Goal: Task Accomplishment & Management: Use online tool/utility

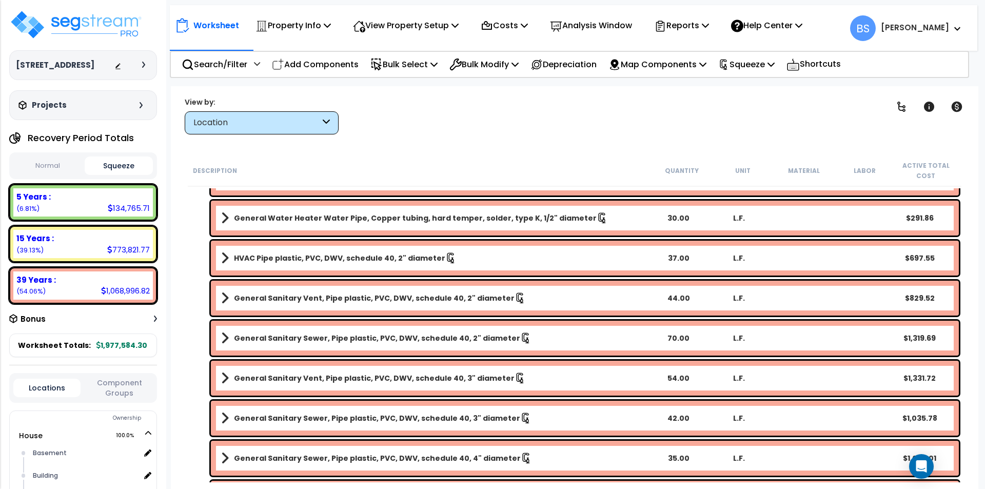
scroll to position [624, 0]
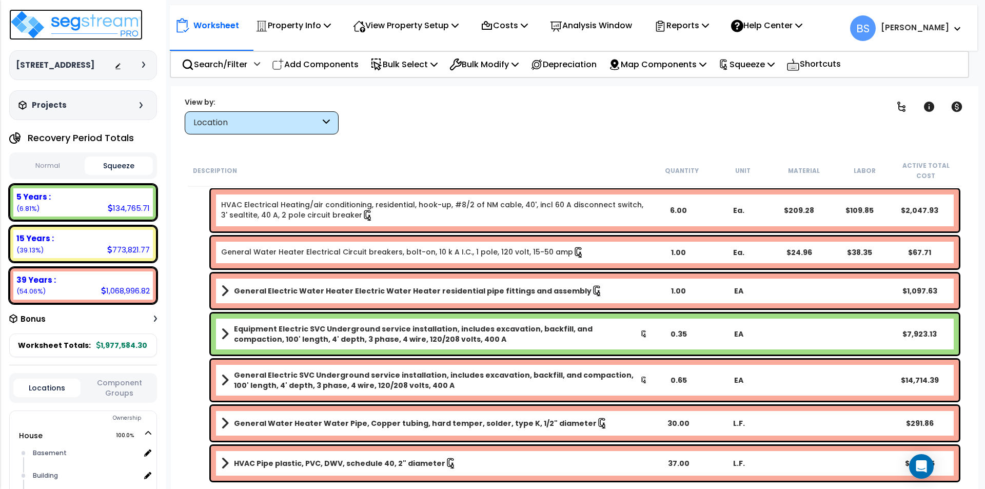
click at [113, 30] on img at bounding box center [75, 24] width 133 height 31
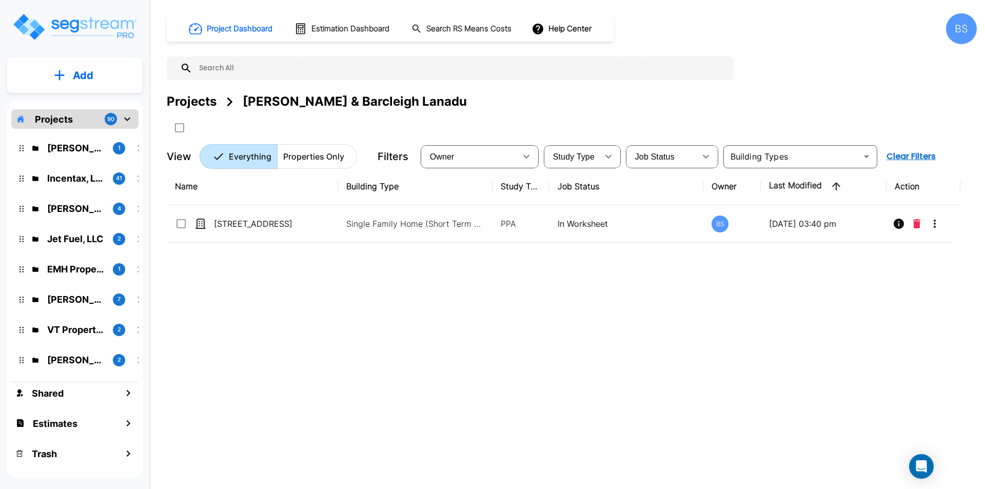
click at [194, 103] on div "Projects" at bounding box center [192, 101] width 50 height 18
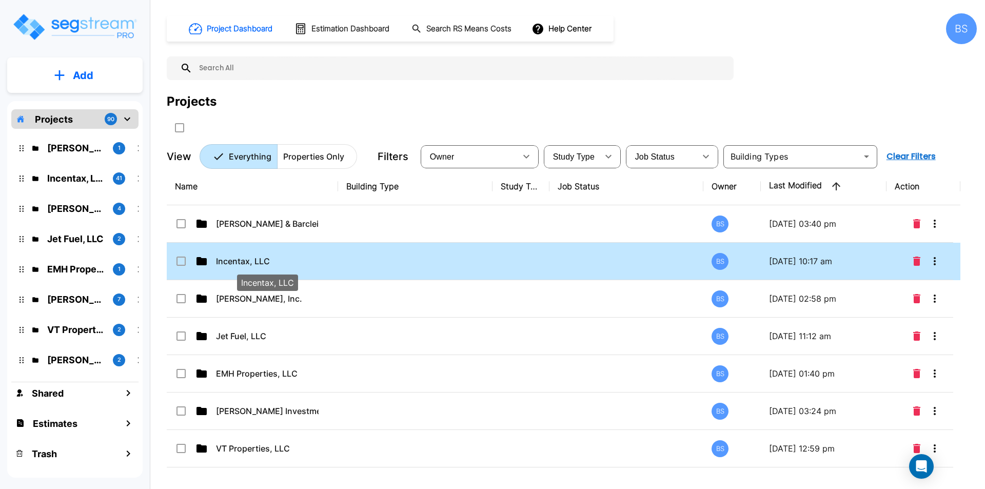
click at [250, 260] on p "Incentax, LLC" at bounding box center [267, 261] width 103 height 12
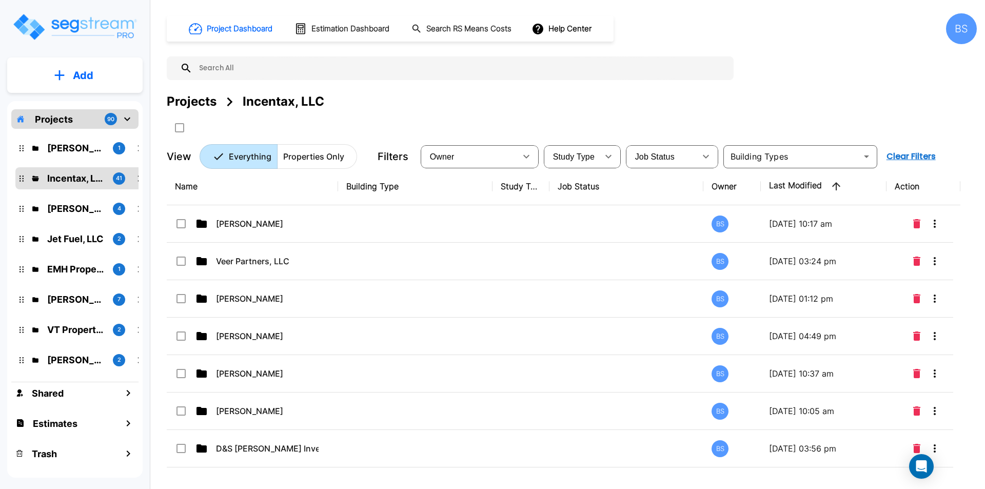
click at [176, 101] on div "Projects" at bounding box center [192, 101] width 50 height 18
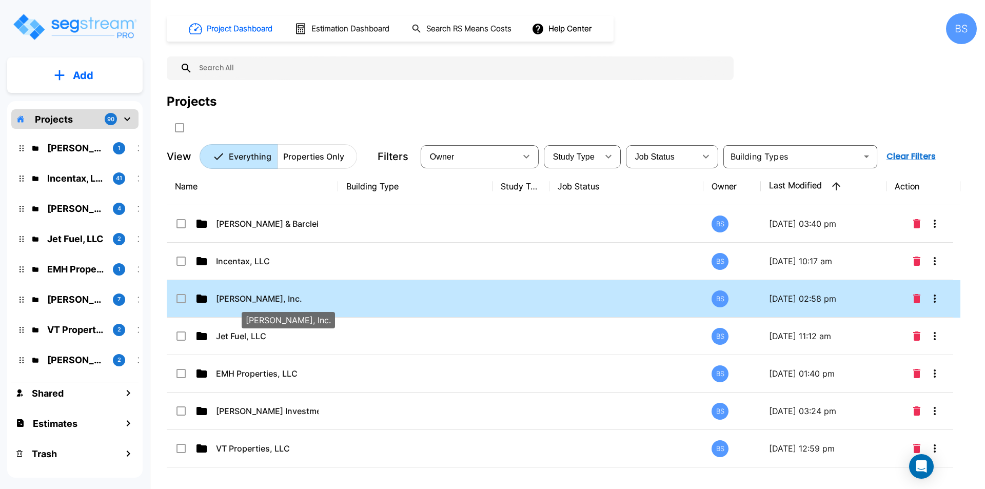
click at [296, 302] on p "Murfin, Inc." at bounding box center [267, 298] width 103 height 12
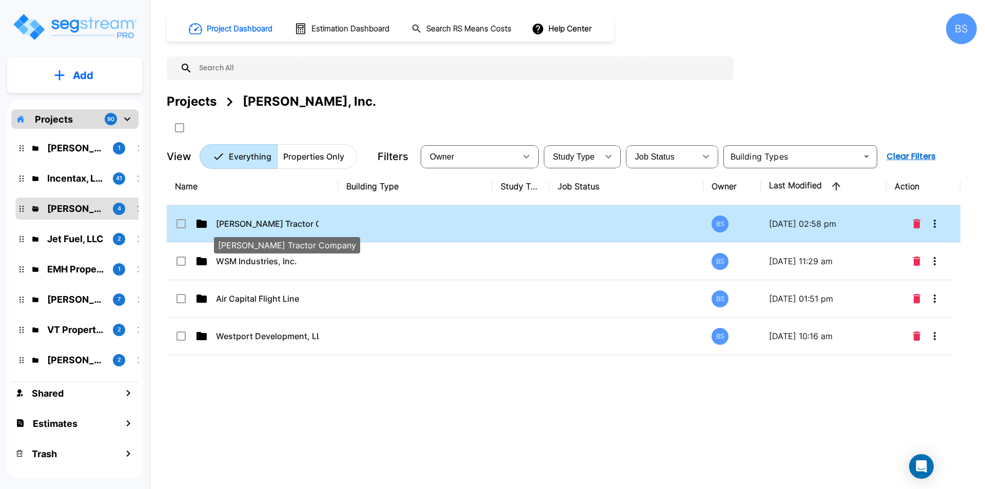
click at [298, 226] on p "Murphy Tractor Company" at bounding box center [267, 223] width 103 height 12
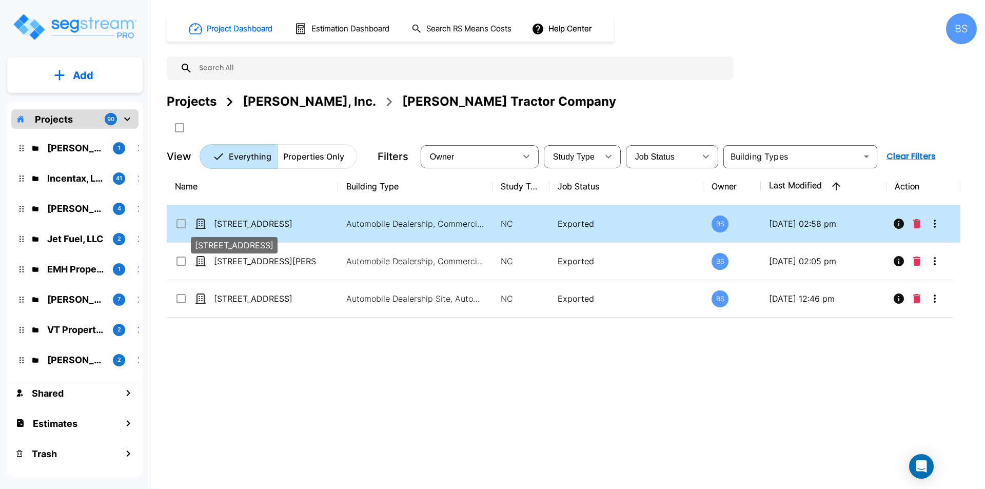
click at [305, 221] on p "[STREET_ADDRESS]" at bounding box center [265, 223] width 103 height 12
checkbox input "true"
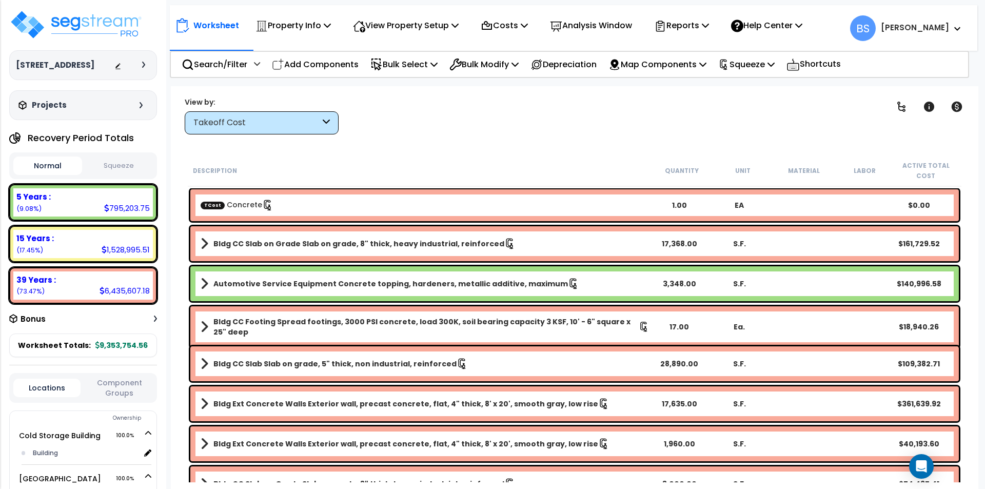
click at [305, 163] on div "Description Quantity Unit Material Labor Active Total Cost" at bounding box center [575, 171] width 774 height 32
click at [113, 397] on button "Component Groups" at bounding box center [119, 388] width 67 height 22
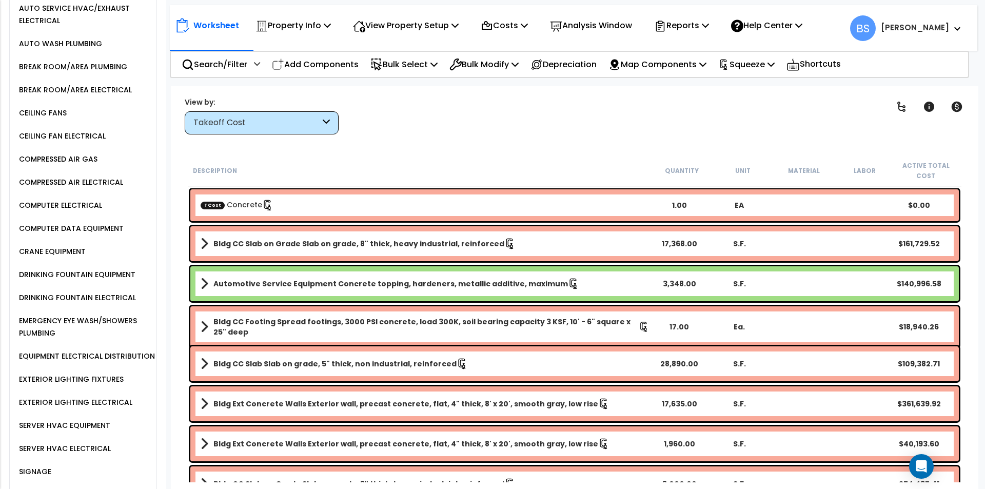
scroll to position [1641, 0]
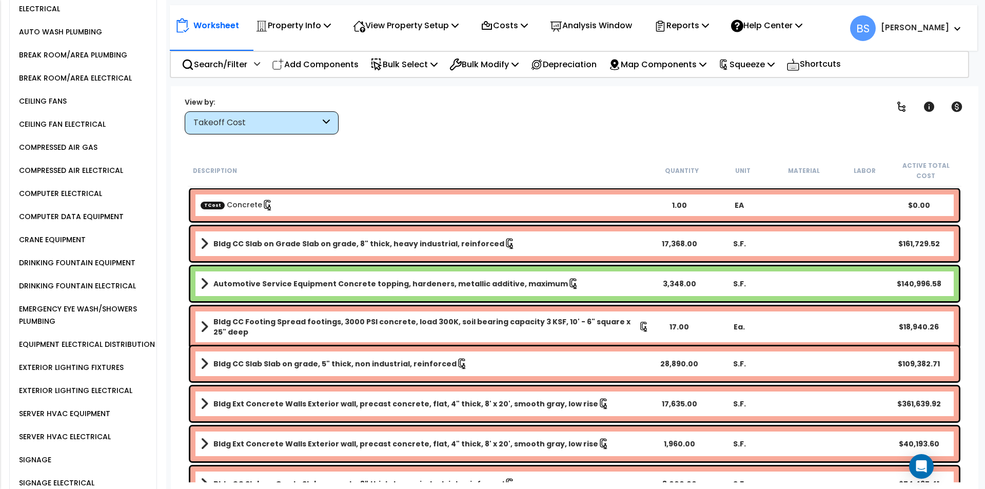
click at [60, 373] on div "EXTERIOR LIGHTING FIXTURES" at bounding box center [69, 367] width 107 height 12
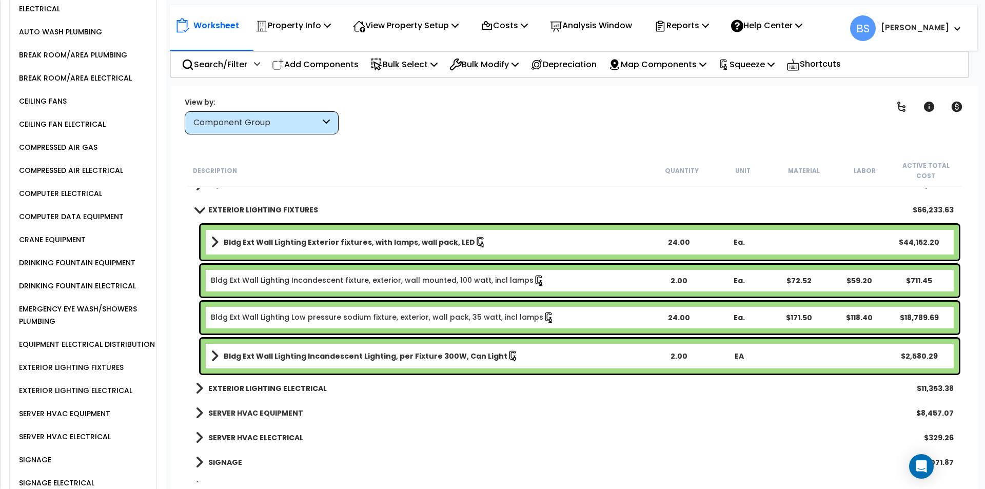
scroll to position [1590, 0]
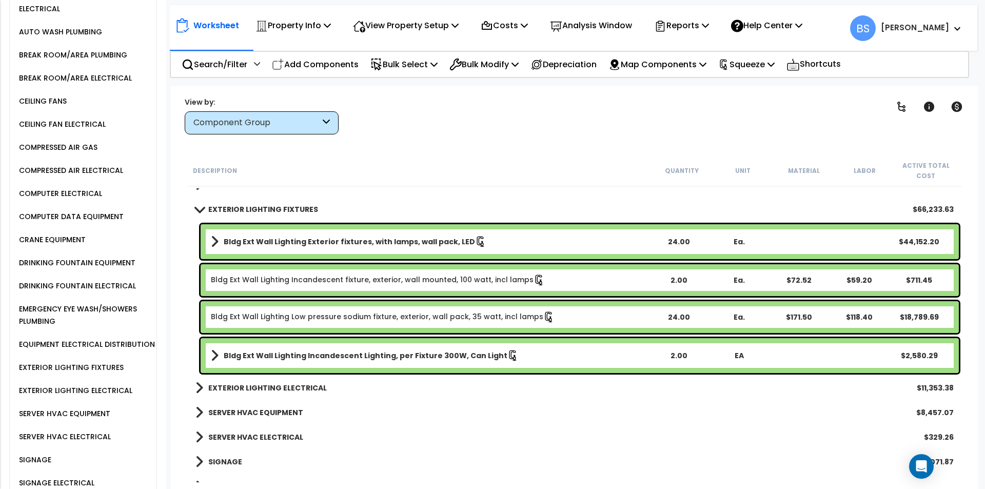
drag, startPoint x: 372, startPoint y: 289, endPoint x: 333, endPoint y: 305, distance: 41.6
click at [333, 305] on div "Bldg Ext Wall Lighting Low pressure sodium fixture, exterior, wall pack, 35 wat…" at bounding box center [580, 317] width 758 height 32
click at [315, 314] on link "Bldg Ext Wall Lighting Low pressure sodium fixture, exterior, wall pack, 35 wat…" at bounding box center [383, 316] width 344 height 10
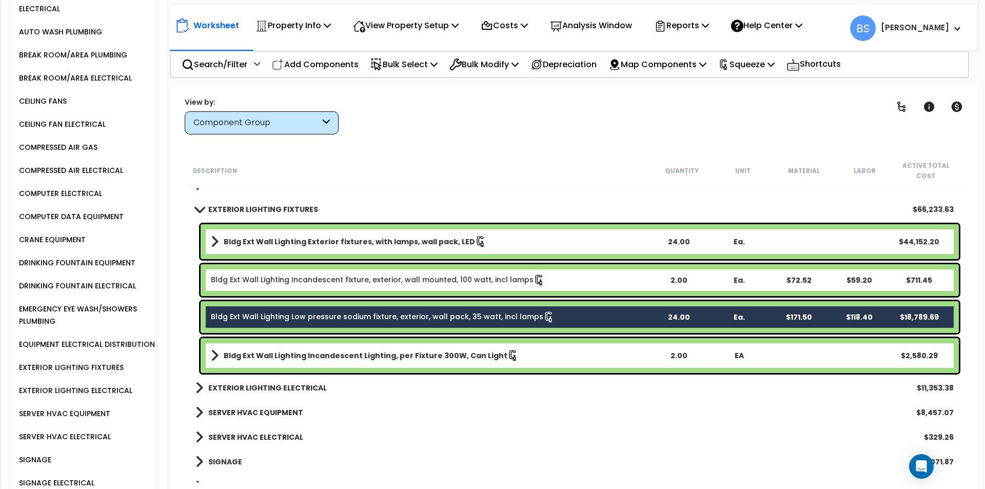
click at [542, 358] on link "Bldg Ext Wall Lighting Incandescent Lighting, per Fixture 300W, Can Light" at bounding box center [430, 355] width 438 height 14
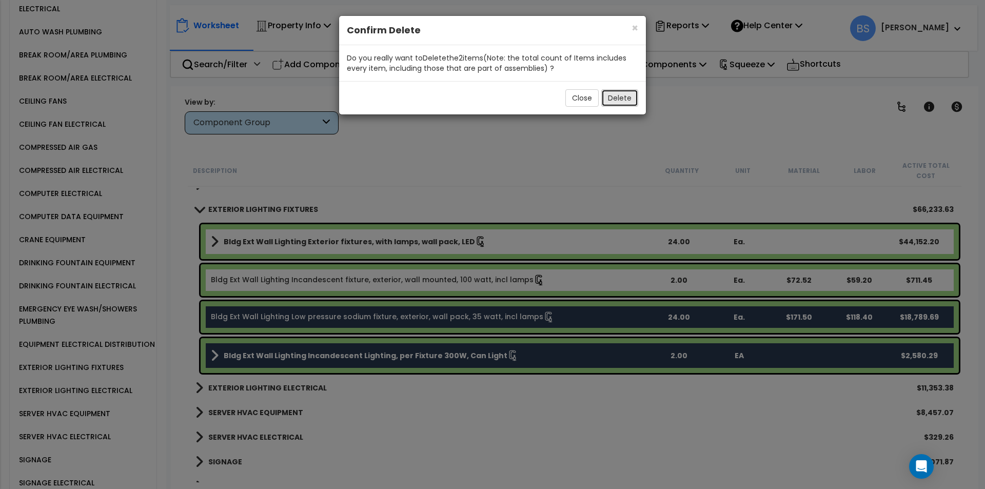
click at [620, 100] on button "Delete" at bounding box center [619, 97] width 37 height 17
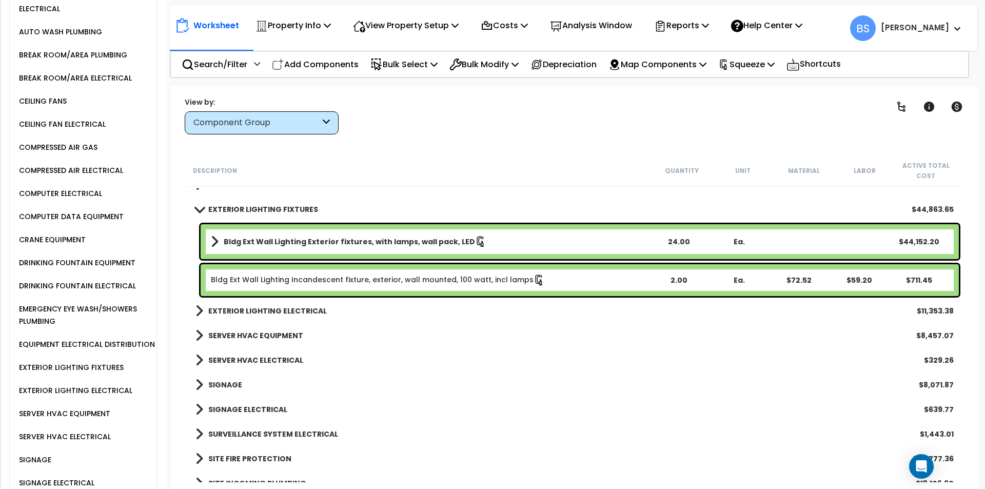
click at [228, 309] on b "EXTERIOR LIGHTING ELECTRICAL" at bounding box center [267, 311] width 118 height 10
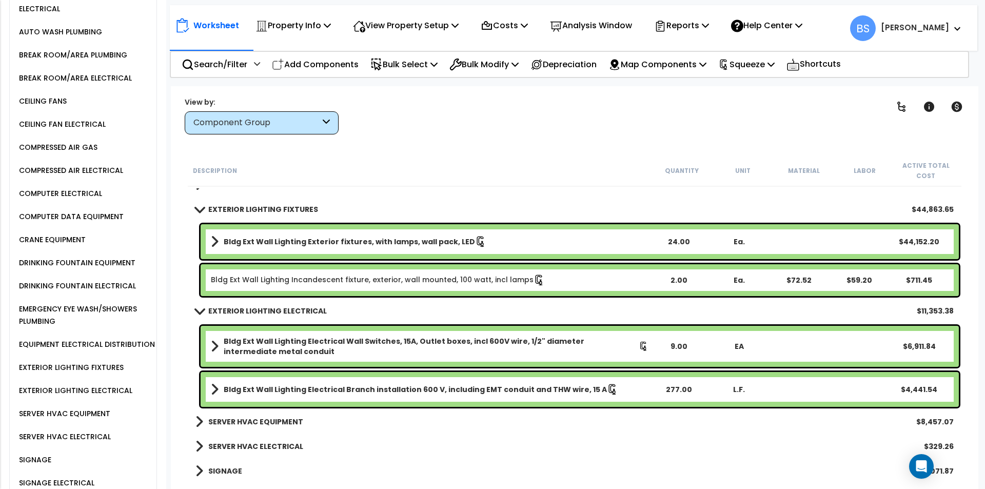
click at [228, 309] on b "EXTERIOR LIGHTING ELECTRICAL" at bounding box center [267, 311] width 118 height 10
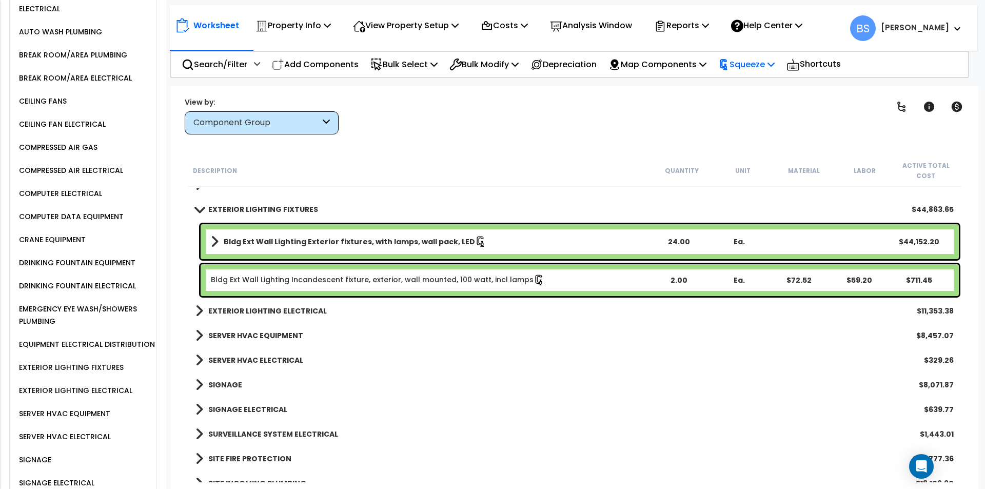
click at [759, 60] on p "Squeeze" at bounding box center [746, 64] width 56 height 14
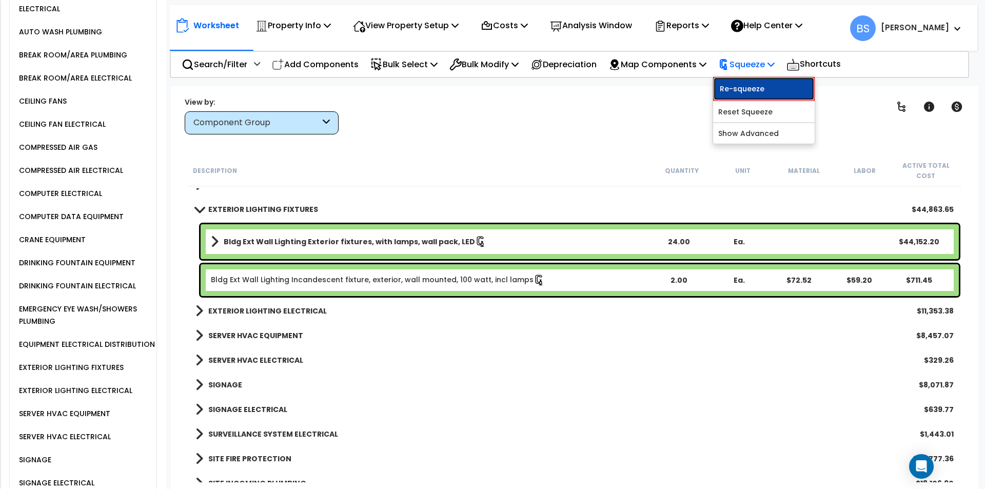
click at [762, 84] on link "Re-squeeze" at bounding box center [764, 89] width 102 height 24
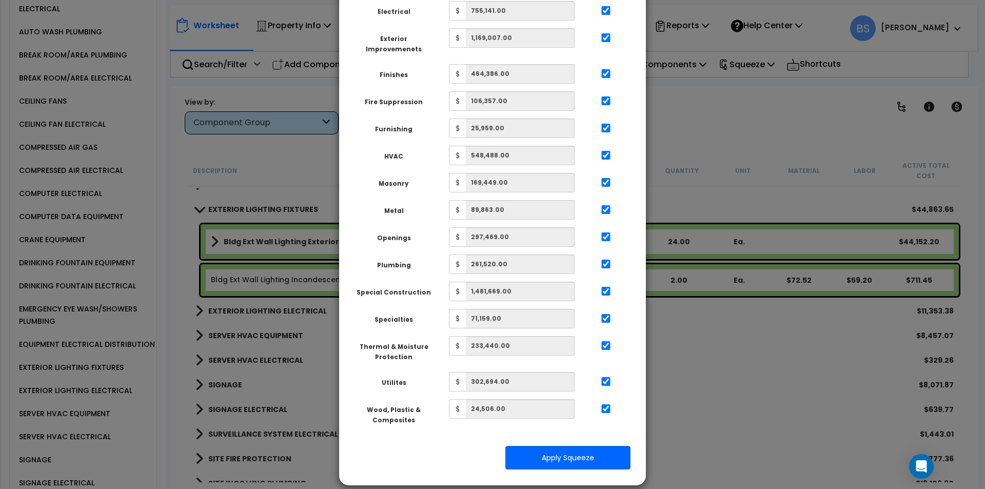
scroll to position [363, 0]
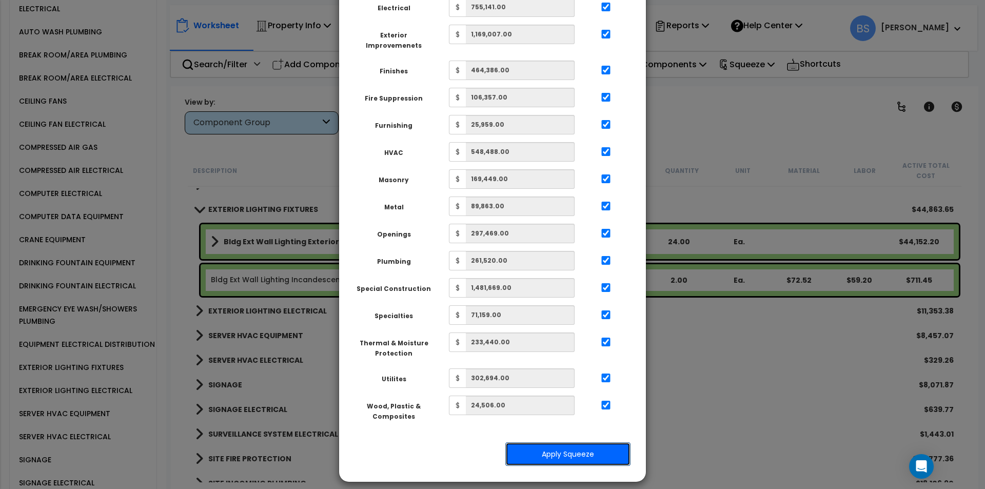
click at [559, 443] on button "Apply Squeeze" at bounding box center [567, 454] width 125 height 24
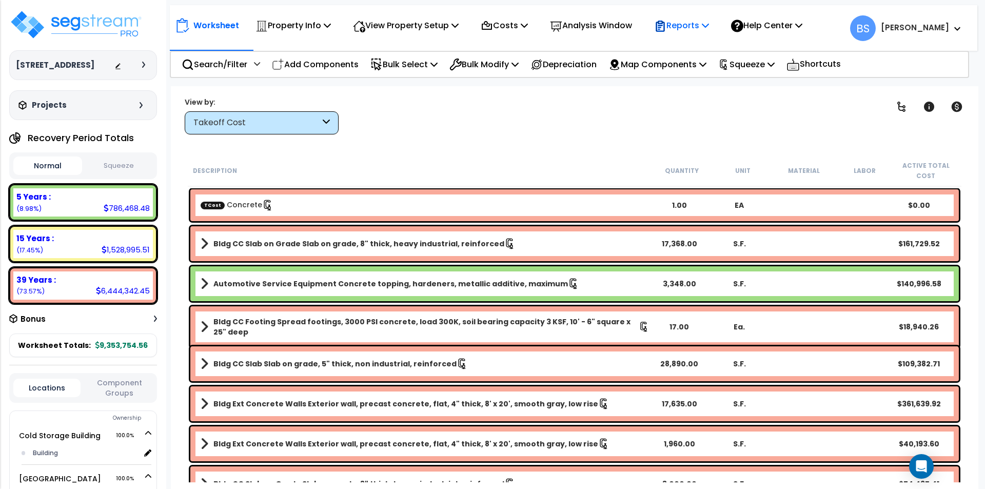
click at [687, 29] on p "Reports" at bounding box center [681, 25] width 55 height 14
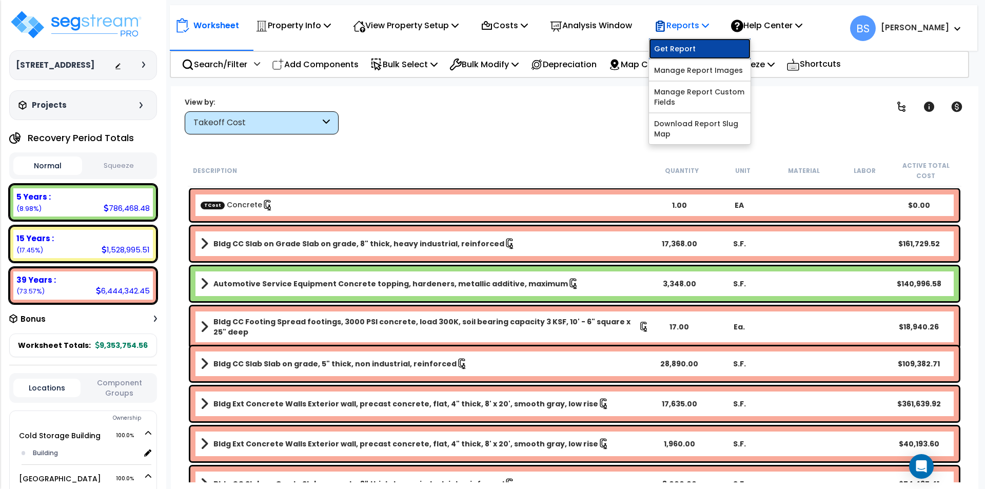
click at [686, 46] on link "Get Report" at bounding box center [700, 48] width 102 height 21
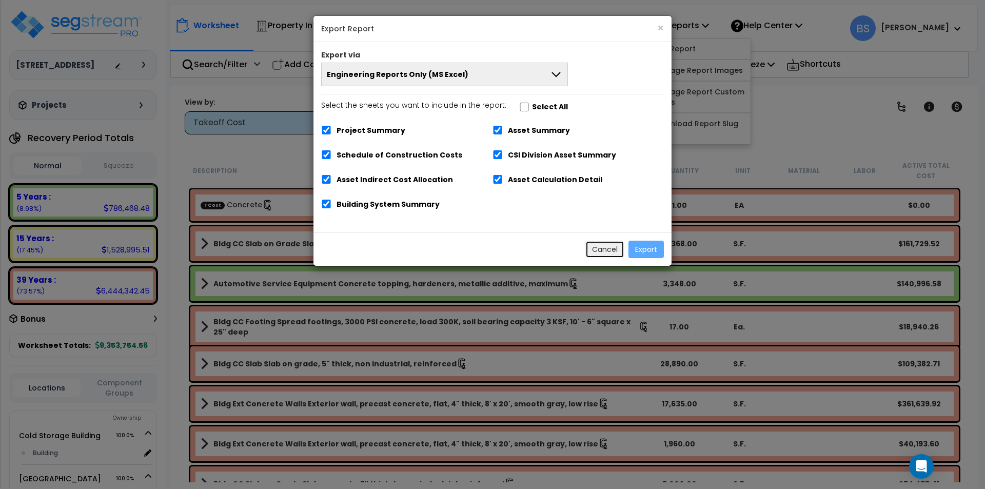
click at [600, 247] on button "Cancel" at bounding box center [604, 249] width 39 height 17
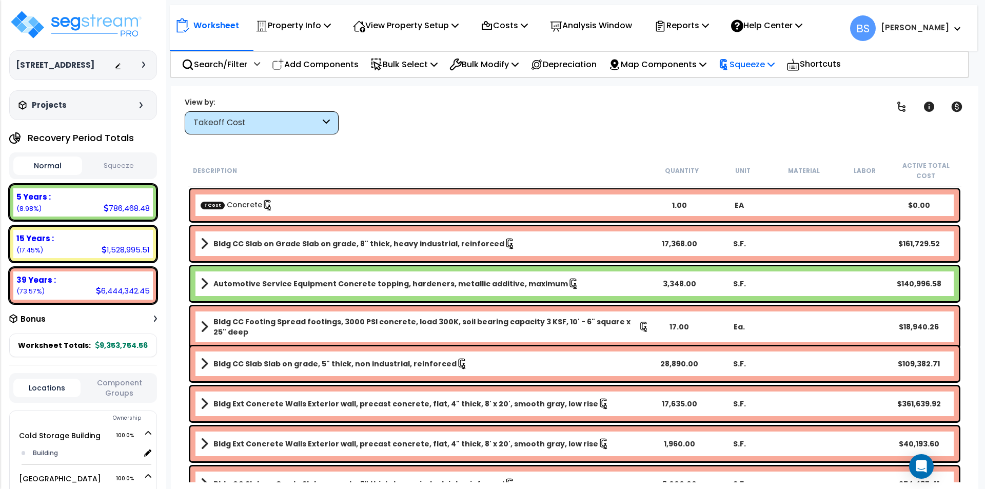
click at [763, 61] on p "Squeeze" at bounding box center [746, 64] width 56 height 14
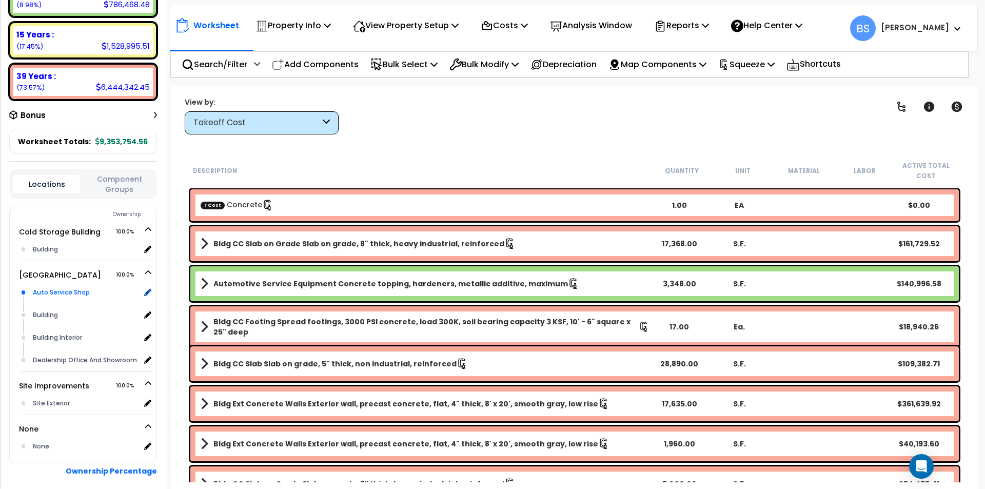
scroll to position [108, 0]
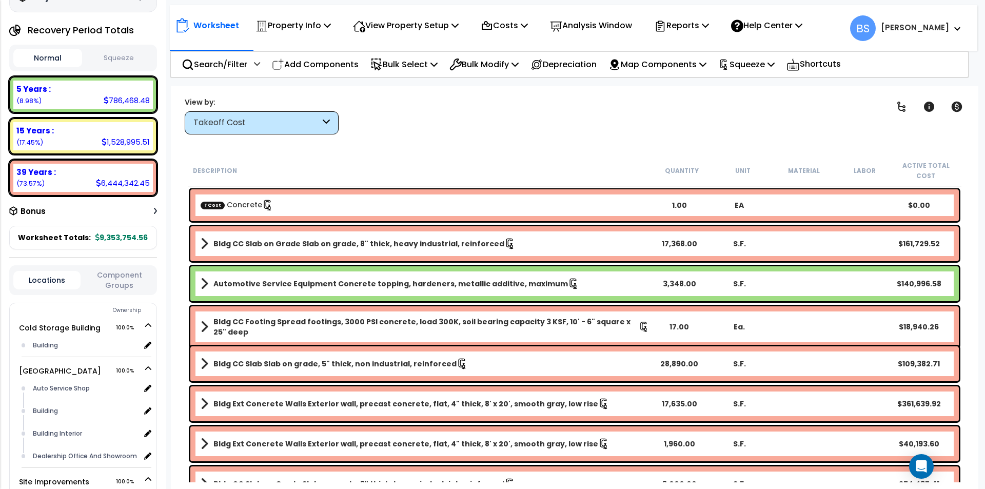
click at [123, 243] on b "9,353,754.56" at bounding box center [121, 237] width 52 height 10
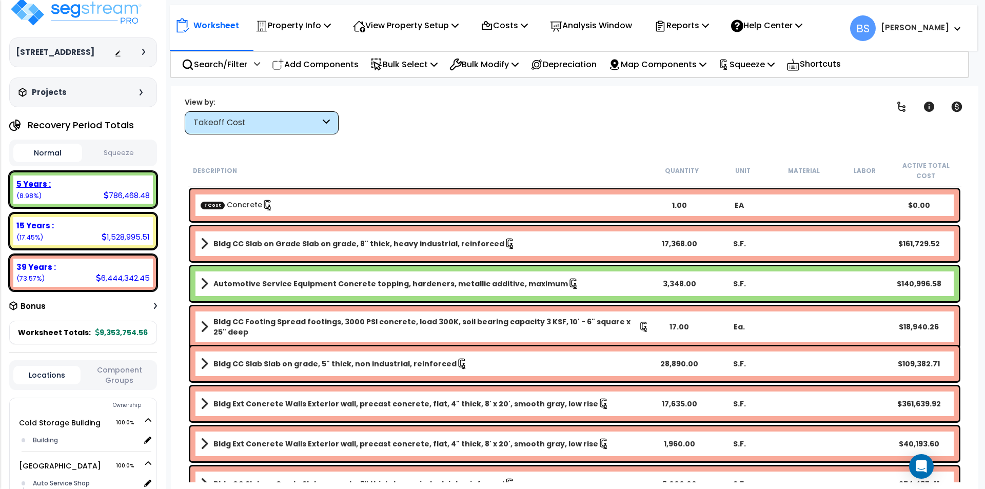
scroll to position [0, 0]
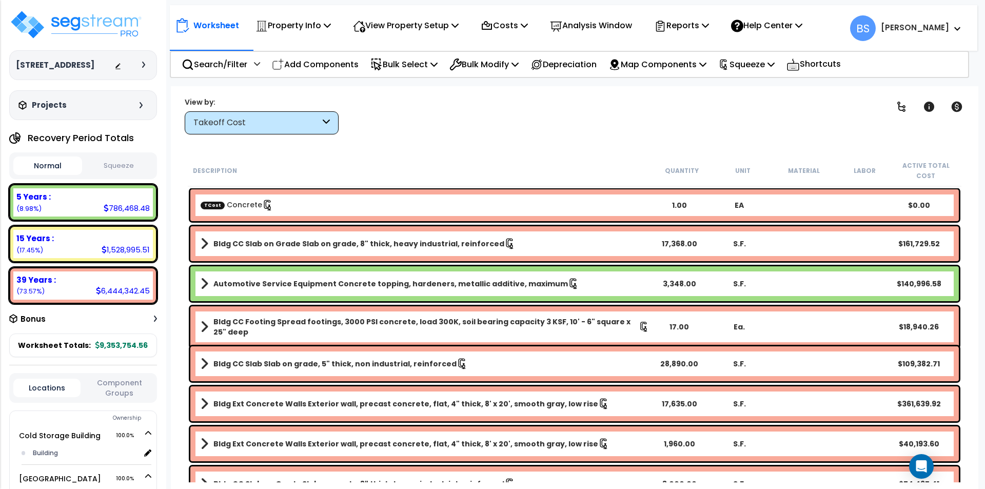
click at [121, 173] on button "Squeeze" at bounding box center [119, 166] width 69 height 18
click at [700, 28] on p "Reports" at bounding box center [681, 25] width 55 height 14
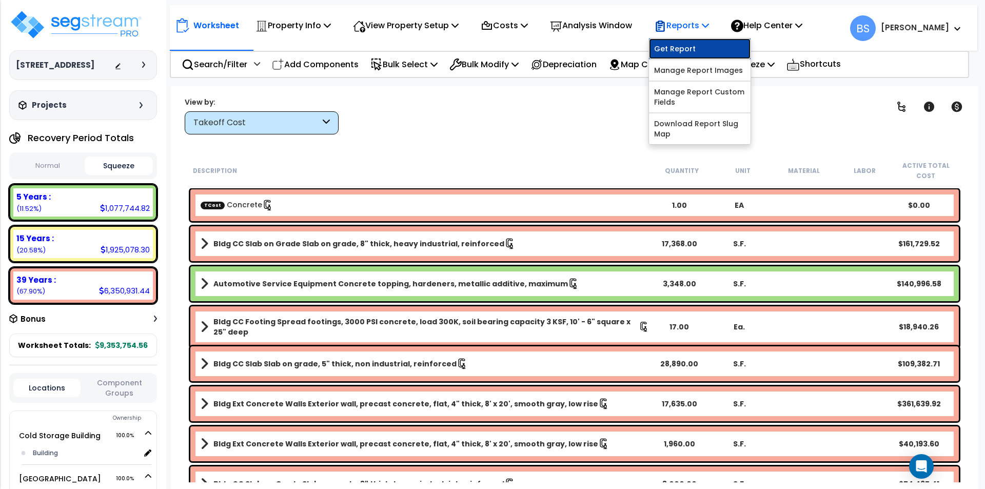
click at [692, 49] on link "Get Report" at bounding box center [700, 48] width 102 height 21
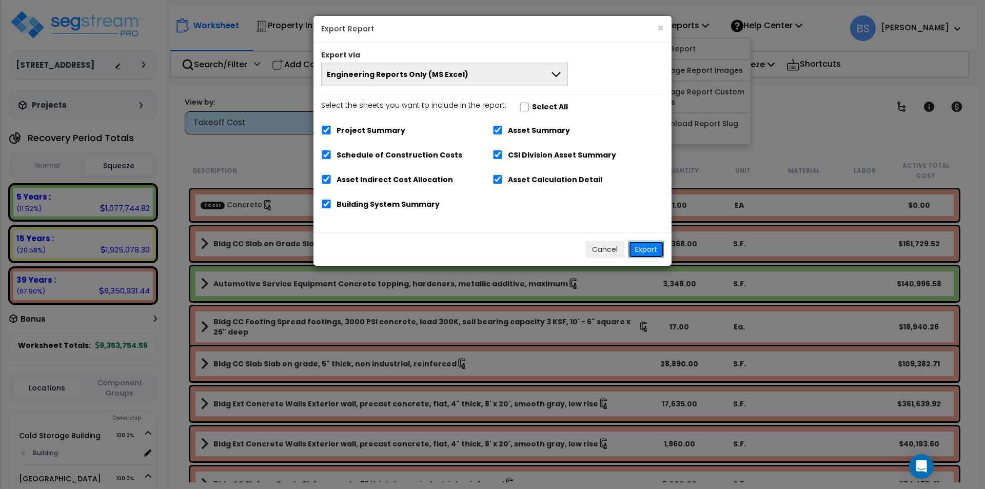
click at [646, 251] on button "Export" at bounding box center [645, 249] width 35 height 17
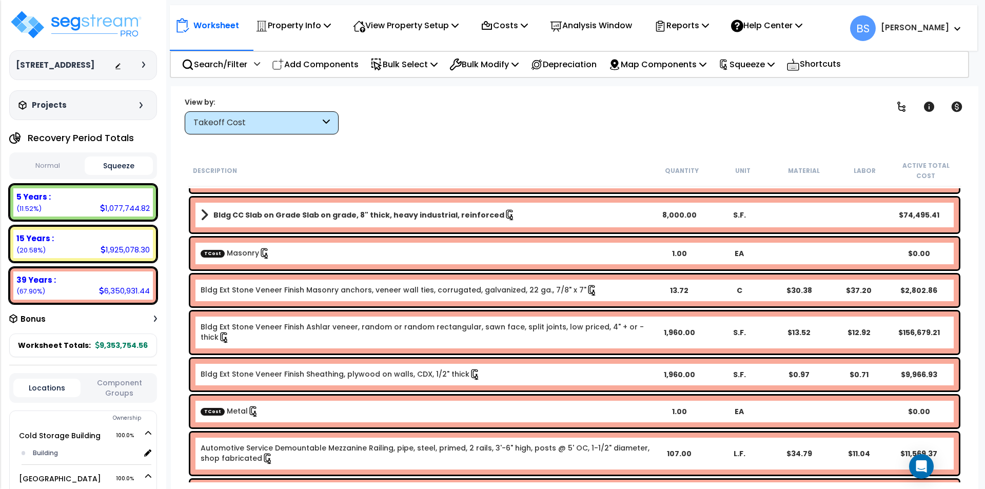
scroll to position [462, 0]
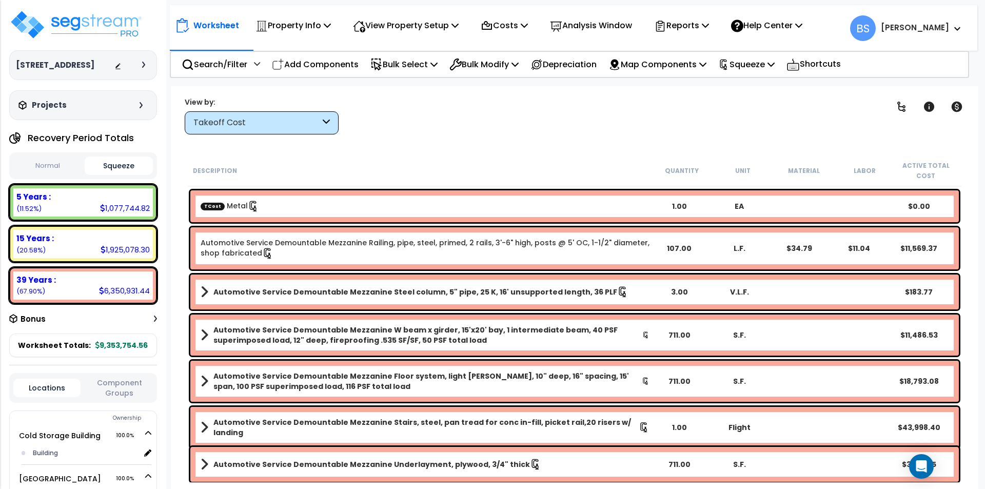
click at [68, 216] on div "5 Years : 1,077,744.82 (11.52%)" at bounding box center [83, 202] width 140 height 28
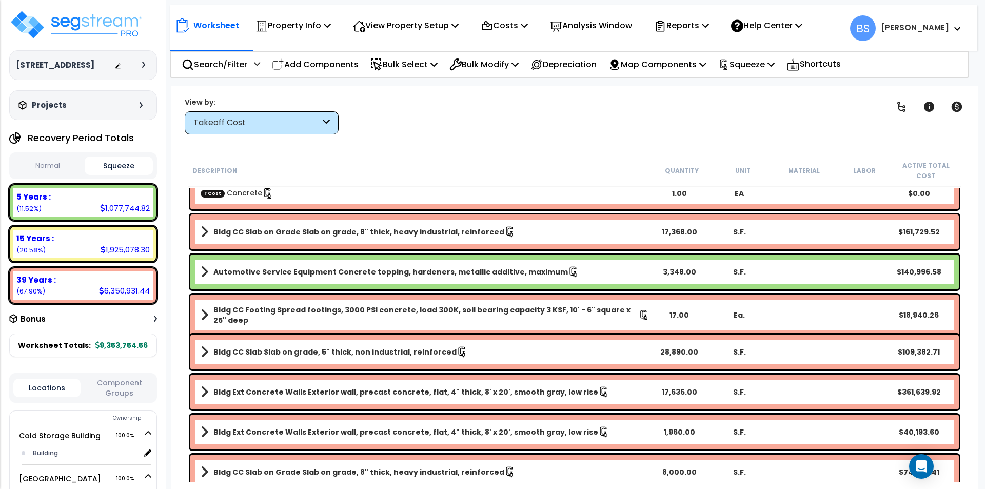
scroll to position [0, 0]
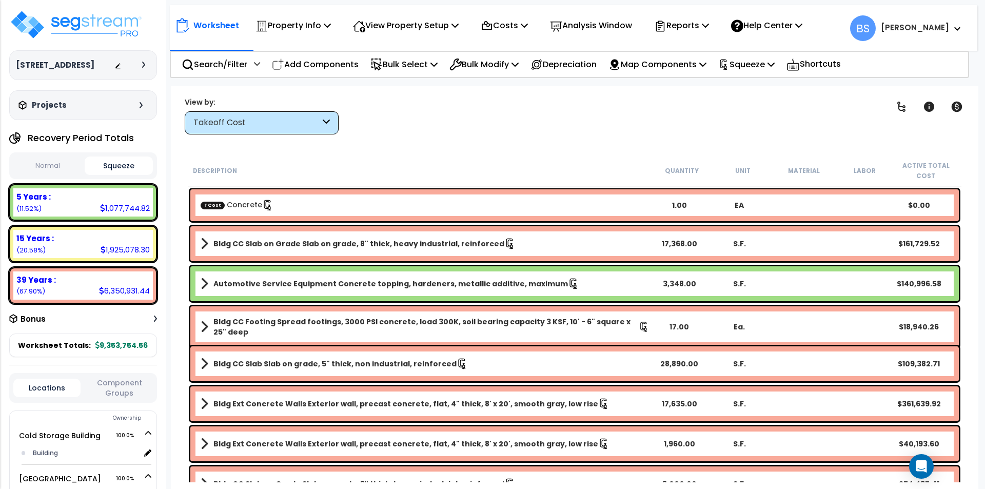
click at [575, 283] on link "Automotive Service Equipment Concrete topping, hardeners, metallic additive, ma…" at bounding box center [425, 283] width 449 height 14
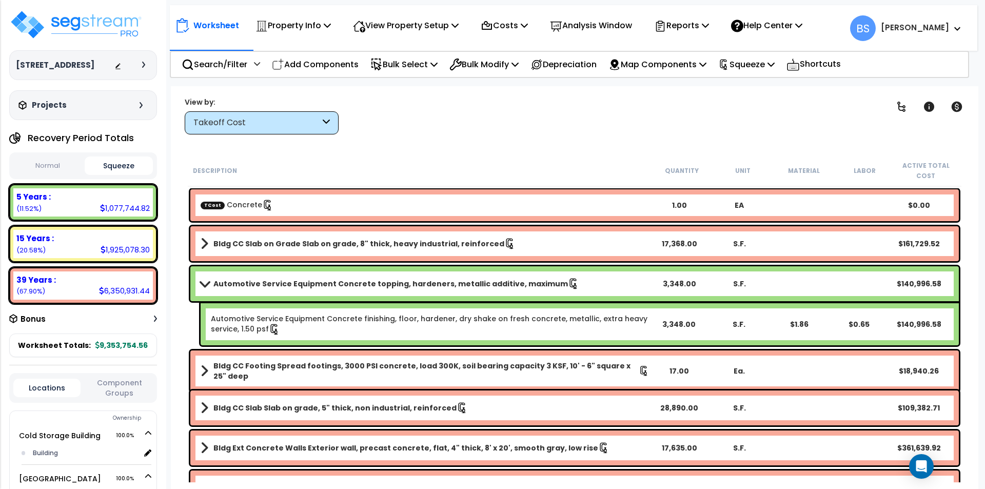
click at [575, 283] on link "Automotive Service Equipment Concrete topping, hardeners, metallic additive, ma…" at bounding box center [425, 283] width 449 height 14
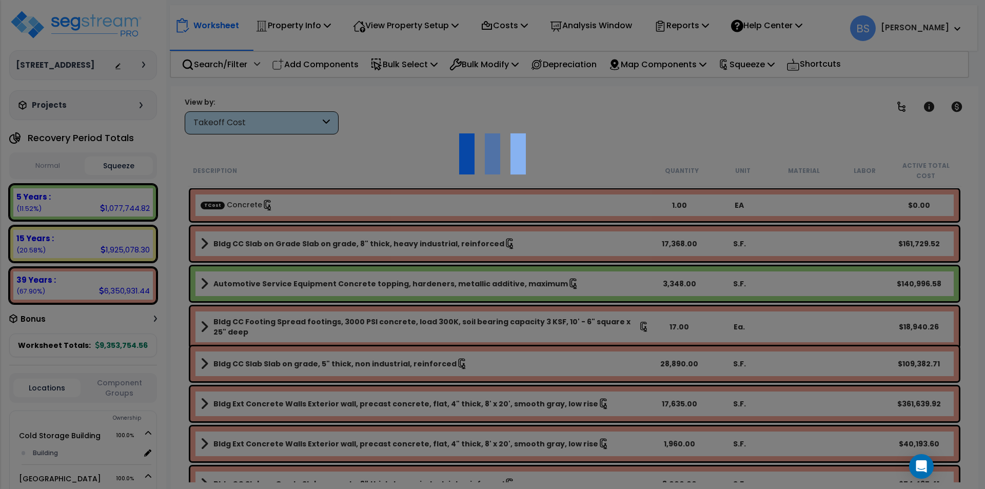
select select "43566965"
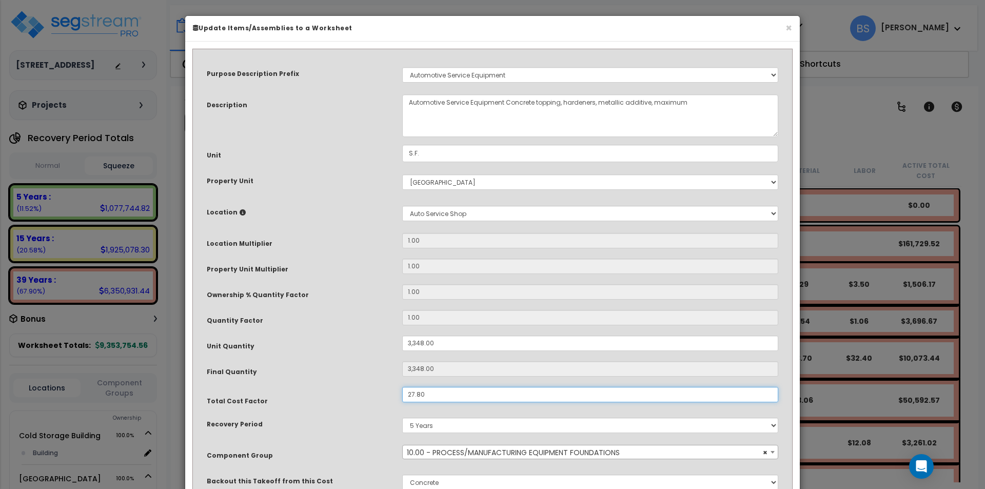
click at [440, 391] on input "27.80" at bounding box center [590, 394] width 376 height 15
type input "54.6"
click at [328, 353] on div "Final Quantity" at bounding box center [296, 344] width 195 height 18
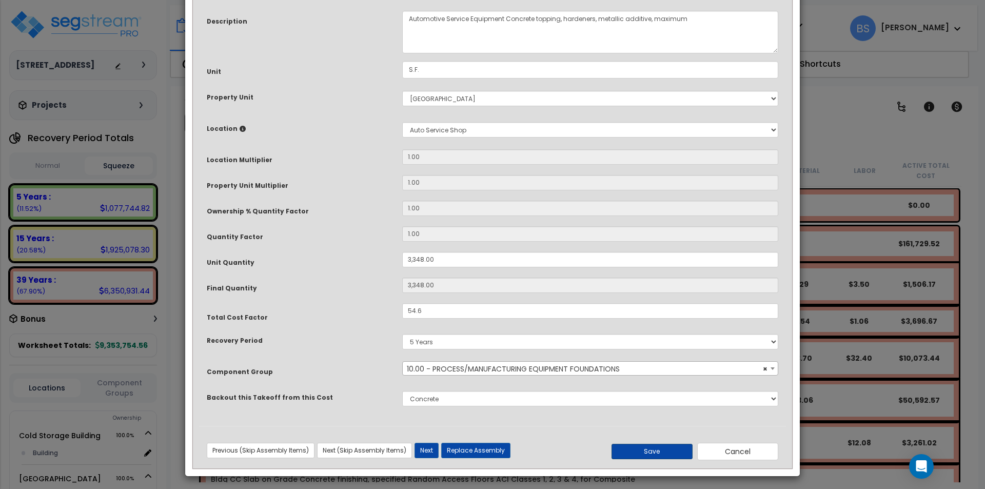
scroll to position [87, 0]
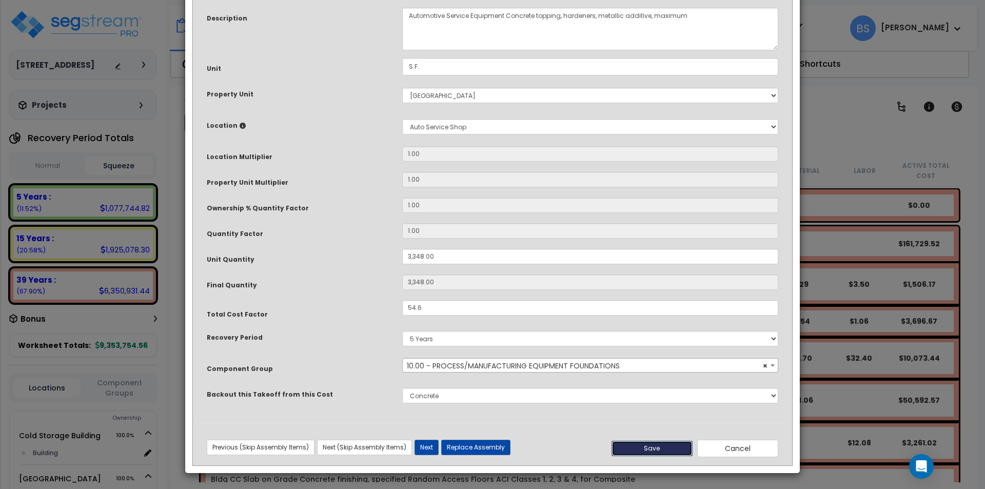
click at [663, 447] on button "Save" at bounding box center [651, 448] width 81 height 15
type input "3348.00"
type input "54.60"
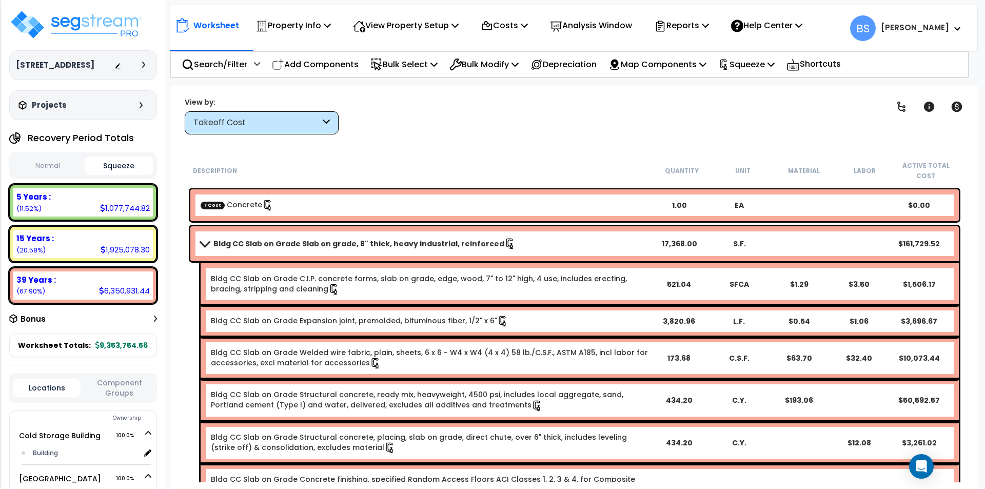
click at [343, 245] on b "Bldg CC Slab on Grade Slab on grade, 8" thick, heavy industrial, reinforced" at bounding box center [358, 244] width 291 height 10
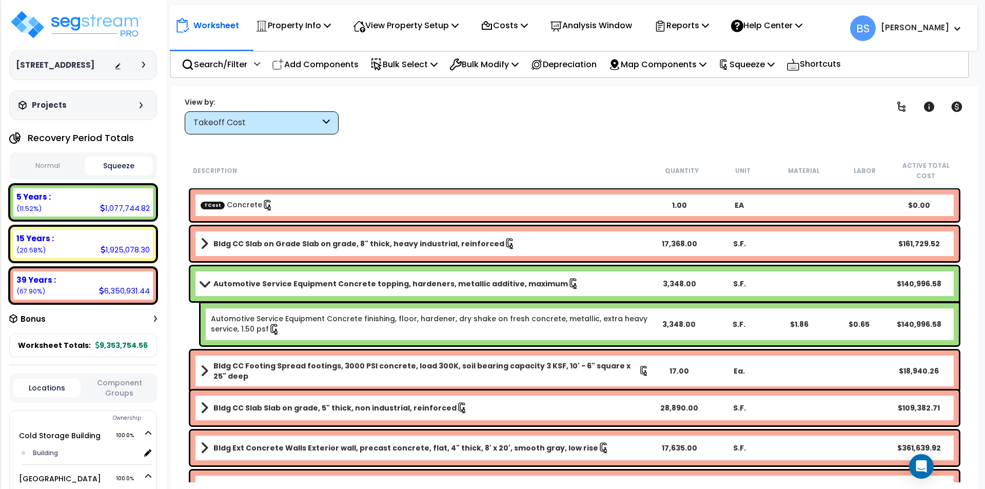
click at [349, 280] on b "Automotive Service Equipment Concrete topping, hardeners, metallic additive, ma…" at bounding box center [390, 284] width 354 height 10
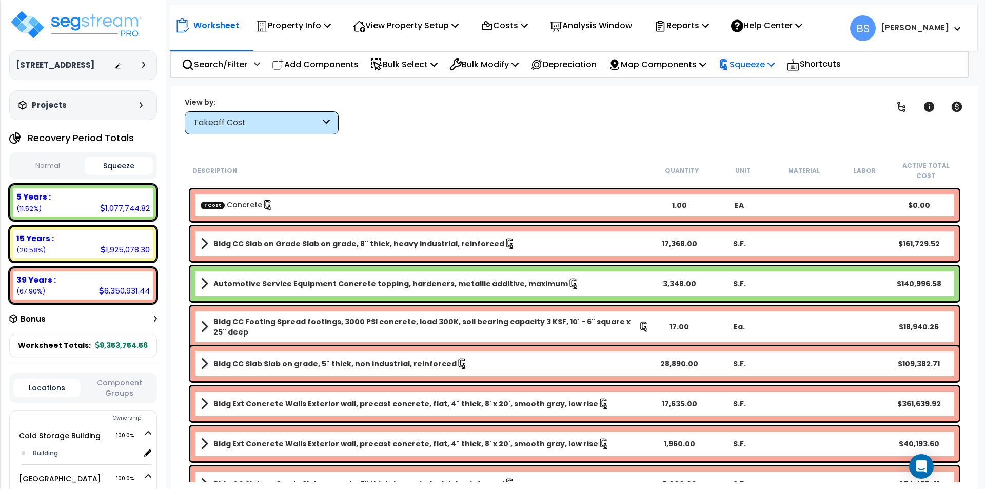
click at [756, 67] on p "Squeeze" at bounding box center [746, 64] width 56 height 14
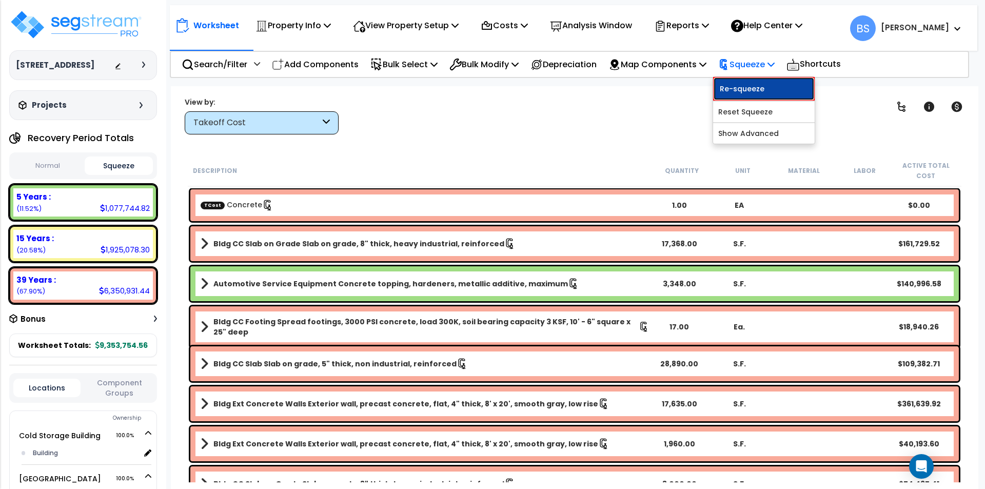
click at [760, 87] on link "Re-squeeze" at bounding box center [764, 89] width 102 height 24
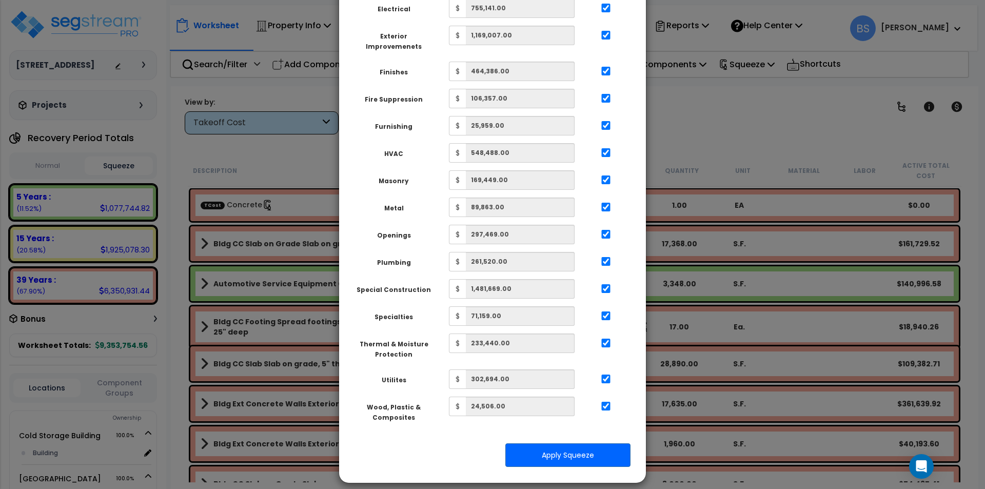
scroll to position [363, 0]
click at [577, 443] on button "Apply Squeeze" at bounding box center [567, 454] width 125 height 24
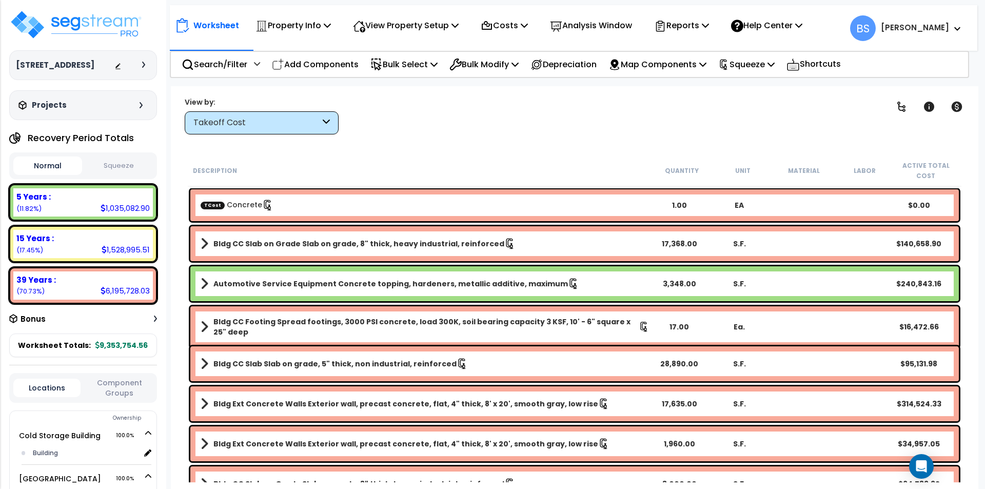
click at [630, 245] on link "Bldg CC Slab on Grade Slab on grade, 8" thick, heavy industrial, reinforced" at bounding box center [425, 243] width 449 height 14
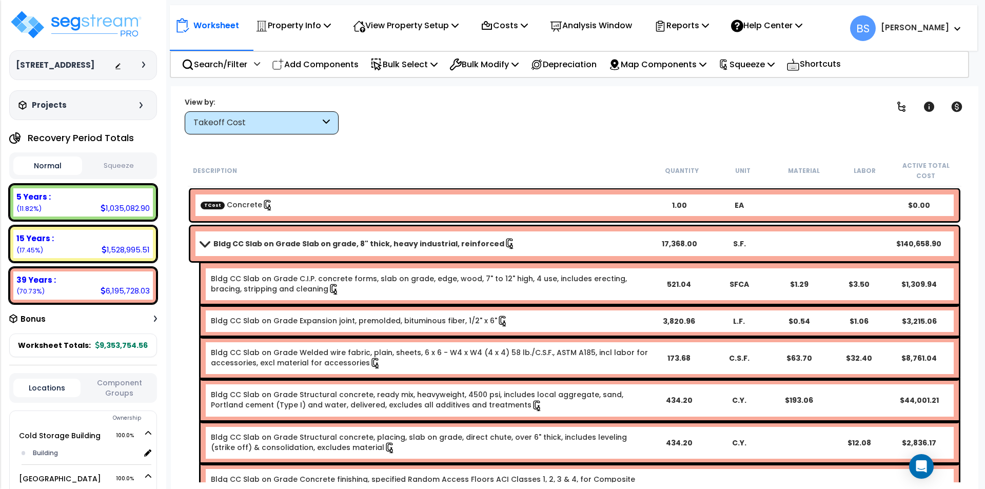
click at [337, 239] on b "Bldg CC Slab on Grade Slab on grade, 8" thick, heavy industrial, reinforced" at bounding box center [358, 244] width 291 height 10
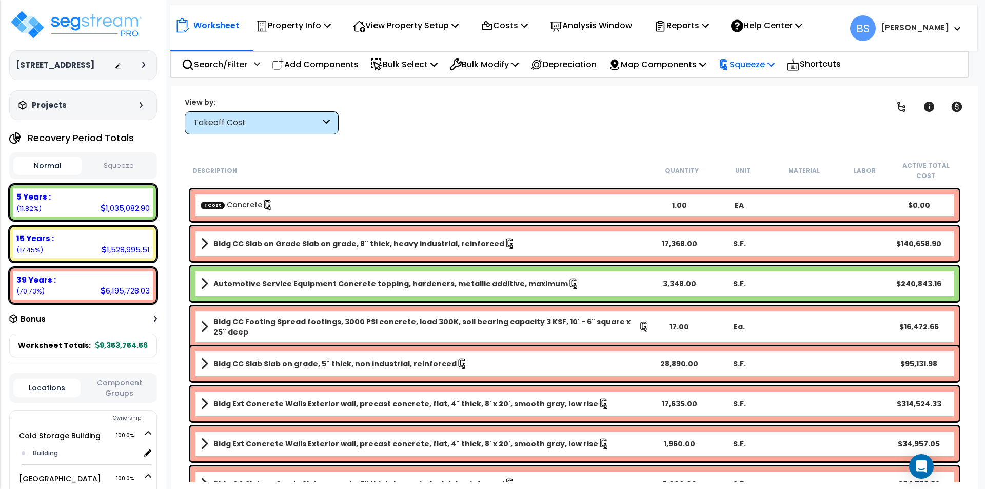
click at [751, 63] on p "Squeeze" at bounding box center [746, 64] width 56 height 14
click at [709, 26] on p "Reports" at bounding box center [681, 25] width 55 height 14
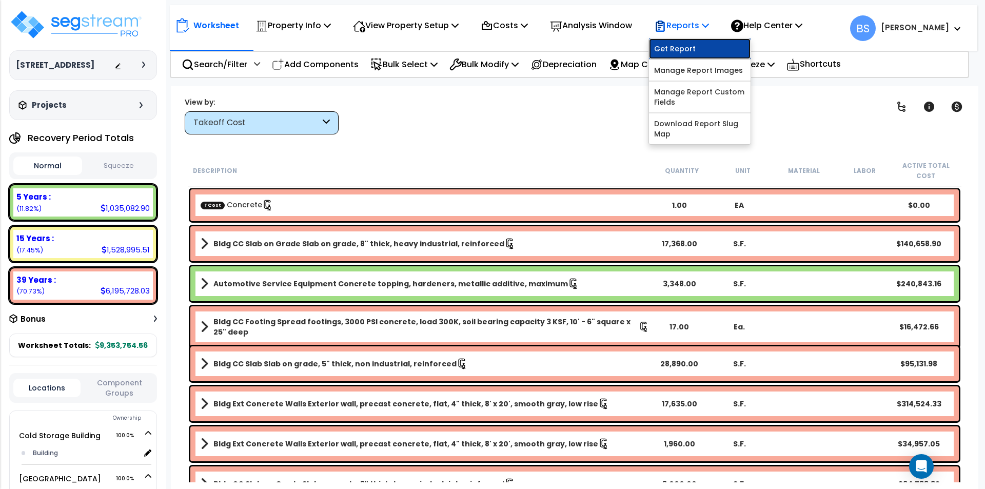
click at [706, 48] on link "Get Report" at bounding box center [700, 48] width 102 height 21
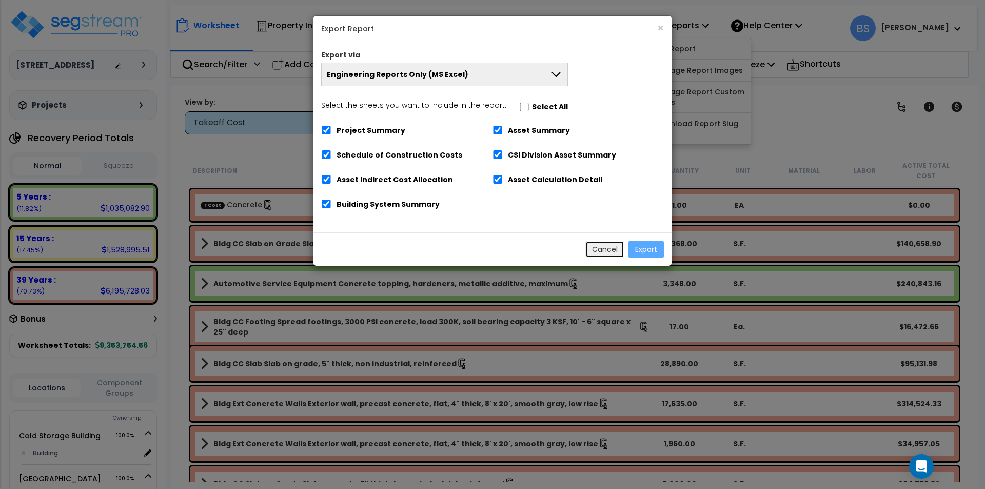
click at [599, 254] on button "Cancel" at bounding box center [604, 249] width 39 height 17
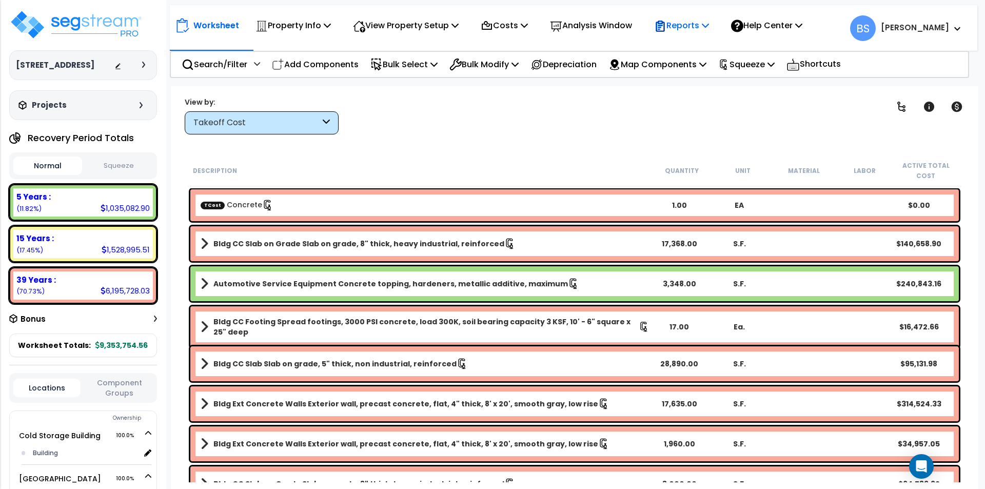
click at [688, 25] on p "Reports" at bounding box center [681, 25] width 55 height 14
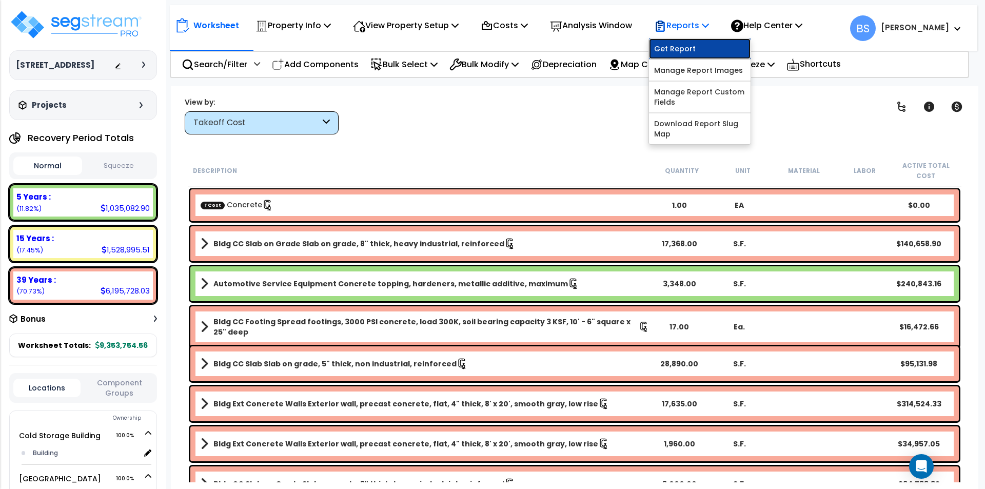
click at [684, 48] on link "Get Report" at bounding box center [700, 48] width 102 height 21
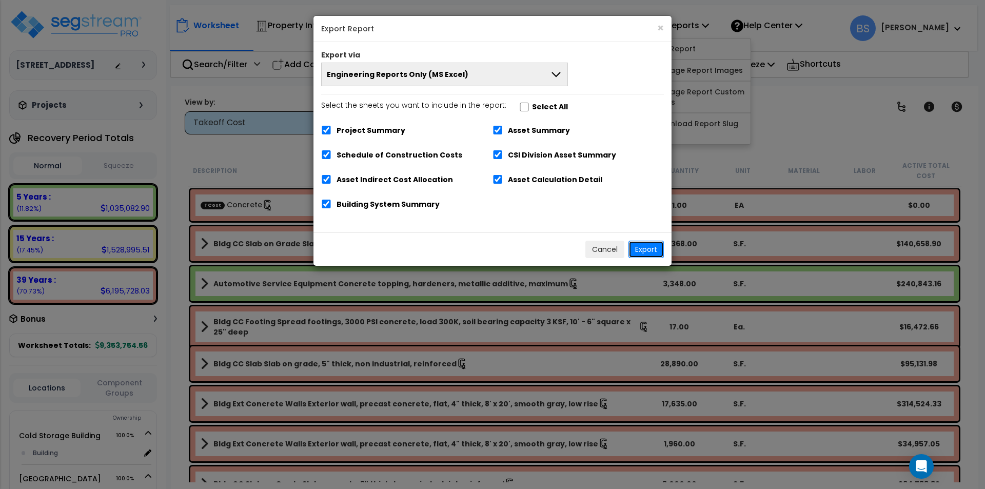
click at [643, 245] on button "Export" at bounding box center [645, 249] width 35 height 17
